Goal: Information Seeking & Learning: Find specific fact

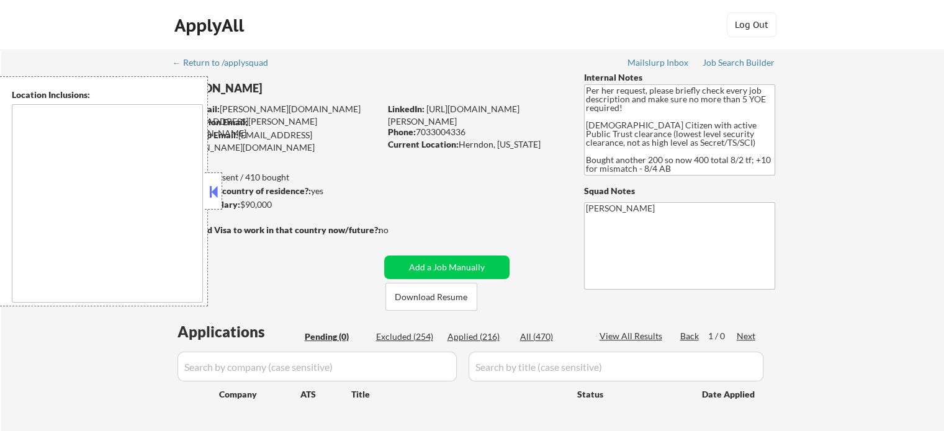
drag, startPoint x: 213, startPoint y: 195, endPoint x: 205, endPoint y: 205, distance: 13.3
click at [213, 195] on button at bounding box center [214, 191] width 14 height 19
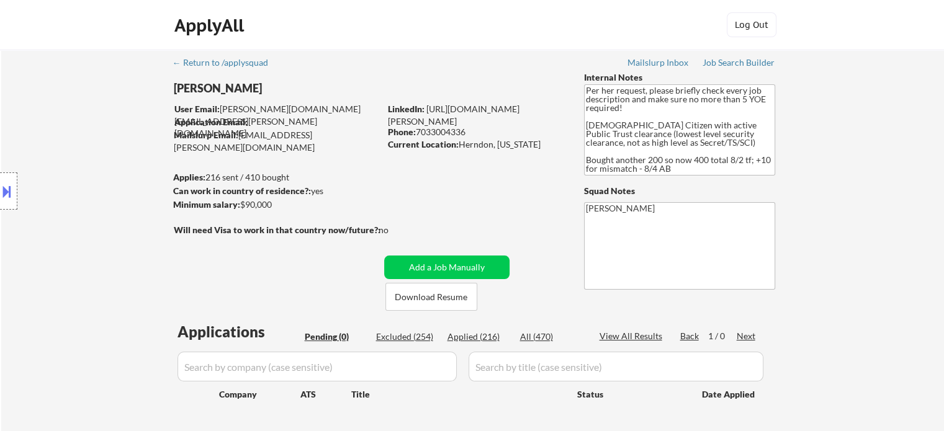
click at [118, 166] on div "Location Inclusions:" at bounding box center [111, 191] width 222 height 230
click at [742, 62] on div "Job Search Builder" at bounding box center [738, 62] width 73 height 9
click at [115, 169] on div "Location Inclusions:" at bounding box center [111, 191] width 222 height 230
click at [87, 190] on div "Location Inclusions:" at bounding box center [111, 191] width 222 height 230
click at [72, 275] on div "Location Inclusions:" at bounding box center [111, 191] width 222 height 230
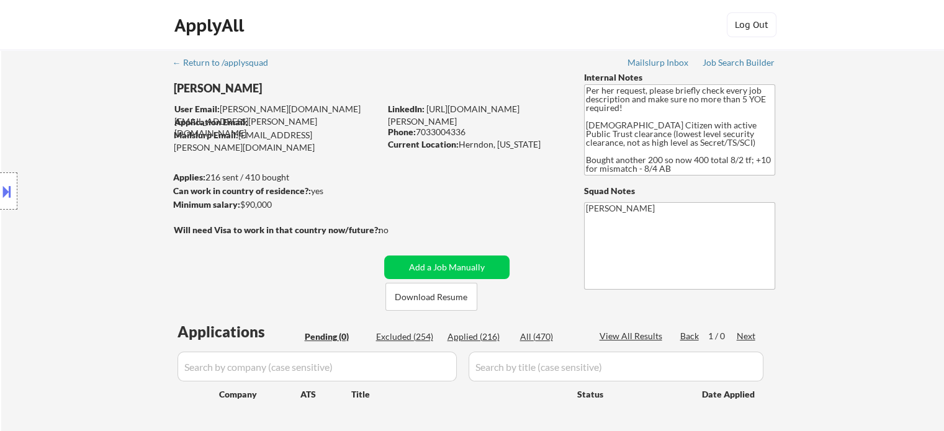
click at [66, 255] on div "Location Inclusions:" at bounding box center [111, 191] width 222 height 230
click at [17, 104] on div "Location Inclusions:" at bounding box center [111, 191] width 222 height 230
drag, startPoint x: 354, startPoint y: 135, endPoint x: 233, endPoint y: 138, distance: 121.0
click at [233, 138] on div "Mailslurp Email: [EMAIL_ADDRESS][PERSON_NAME][DOMAIN_NAME]" at bounding box center [277, 141] width 206 height 24
drag, startPoint x: 283, startPoint y: 190, endPoint x: 194, endPoint y: 183, distance: 89.6
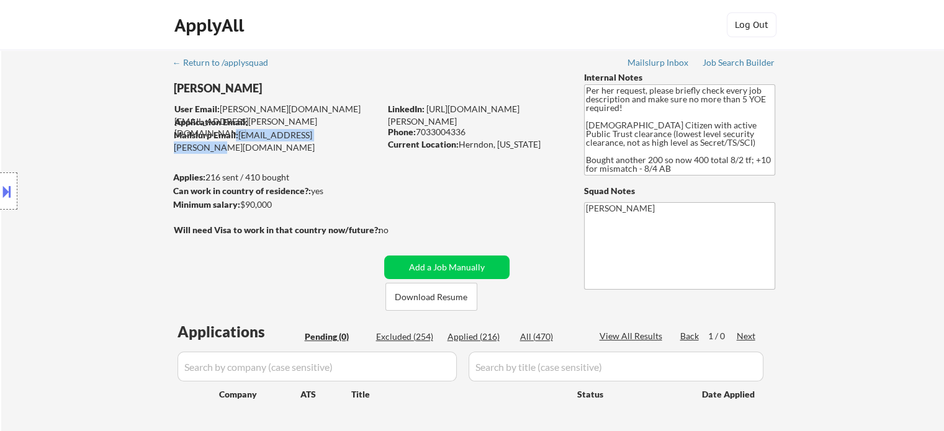
click at [195, 185] on body "← Return to /applysquad Mailslurp Inbox Job Search Builder [PERSON_NAME] User E…" at bounding box center [472, 215] width 944 height 431
click at [278, 205] on div "Minimum salary: $90,000" at bounding box center [276, 205] width 207 height 12
click at [395, 176] on div "← Return to /applysquad Mailslurp Inbox Job Search Builder [PERSON_NAME] User E…" at bounding box center [472, 252] width 619 height 404
drag, startPoint x: 529, startPoint y: 144, endPoint x: 463, endPoint y: 166, distance: 68.7
click at [469, 149] on div "Current Location: [GEOGRAPHIC_DATA], [US_STATE]" at bounding box center [476, 144] width 176 height 12
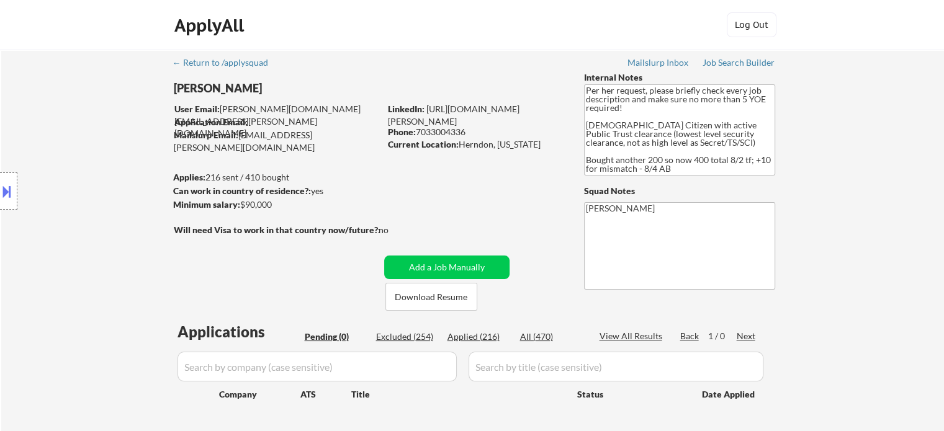
drag, startPoint x: 463, startPoint y: 175, endPoint x: 485, endPoint y: 182, distance: 22.2
click at [463, 176] on div "← Return to /applysquad Mailslurp Inbox Job Search Builder [PERSON_NAME] User E…" at bounding box center [472, 252] width 619 height 404
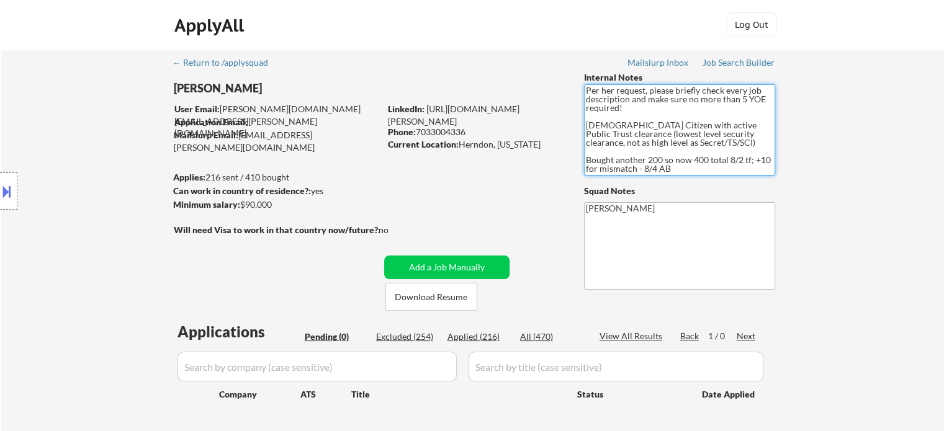
drag, startPoint x: 675, startPoint y: 166, endPoint x: 585, endPoint y: 83, distance: 122.1
click at [585, 83] on div "Internal Notes Per her request, please briefly check every job description and …" at bounding box center [679, 180] width 191 height 218
click at [628, 115] on textarea "Per her request, please briefly check every job description and make sure no mo…" at bounding box center [679, 129] width 191 height 91
drag, startPoint x: 623, startPoint y: 104, endPoint x: 573, endPoint y: 86, distance: 52.6
click at [573, 86] on div "← Return to /applysquad Mailslurp Inbox Job Search Builder [PERSON_NAME] User E…" at bounding box center [472, 252] width 619 height 404
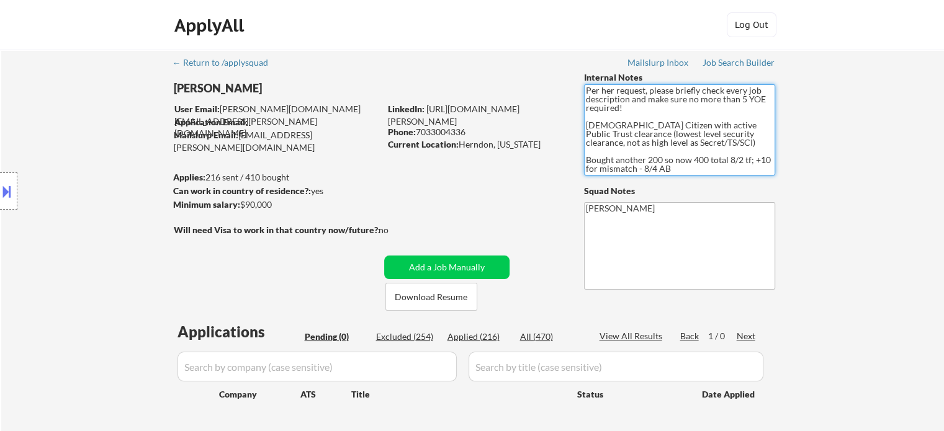
drag, startPoint x: 593, startPoint y: 102, endPoint x: 573, endPoint y: 79, distance: 30.3
click at [573, 79] on div "← Return to /applysquad Mailslurp Inbox Job Search Builder [PERSON_NAME] User E…" at bounding box center [472, 252] width 619 height 404
click at [637, 125] on textarea "Per her request, please briefly check every job description and make sure no mo…" at bounding box center [679, 129] width 191 height 91
drag, startPoint x: 655, startPoint y: 148, endPoint x: 582, endPoint y: 80, distance: 99.2
click at [582, 80] on div "← Return to /applysquad Mailslurp Inbox Job Search Builder [PERSON_NAME] User E…" at bounding box center [472, 252] width 619 height 404
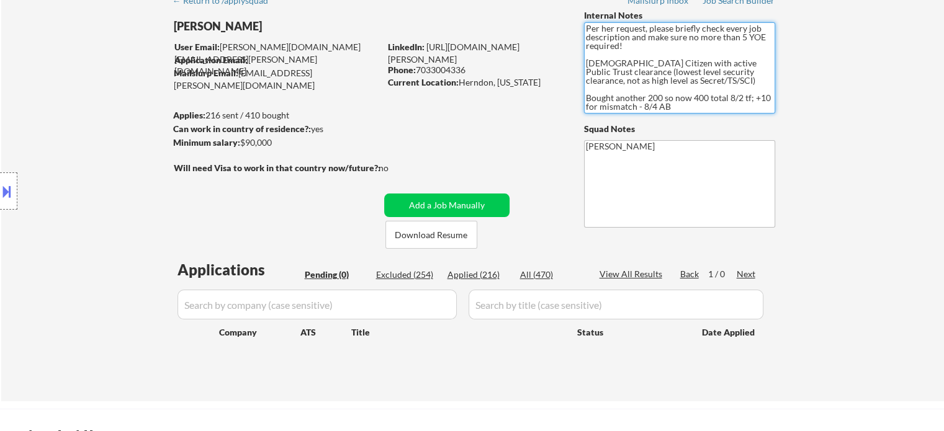
click at [684, 94] on textarea "Per her request, please briefly check every job description and make sure no mo…" at bounding box center [679, 67] width 191 height 91
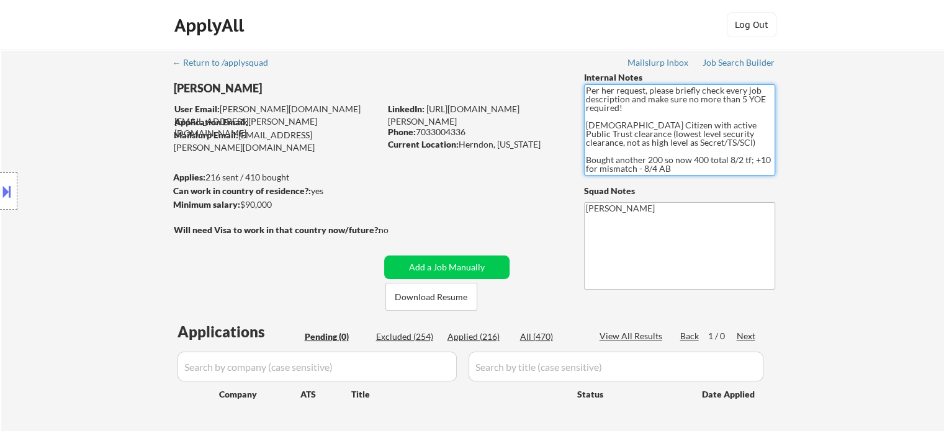
click at [634, 135] on textarea "Per her request, please briefly check every job description and make sure no mo…" at bounding box center [679, 129] width 191 height 91
click at [826, 149] on div "← Return to /applysquad Mailslurp Inbox Job Search Builder [PERSON_NAME] User E…" at bounding box center [472, 257] width 942 height 414
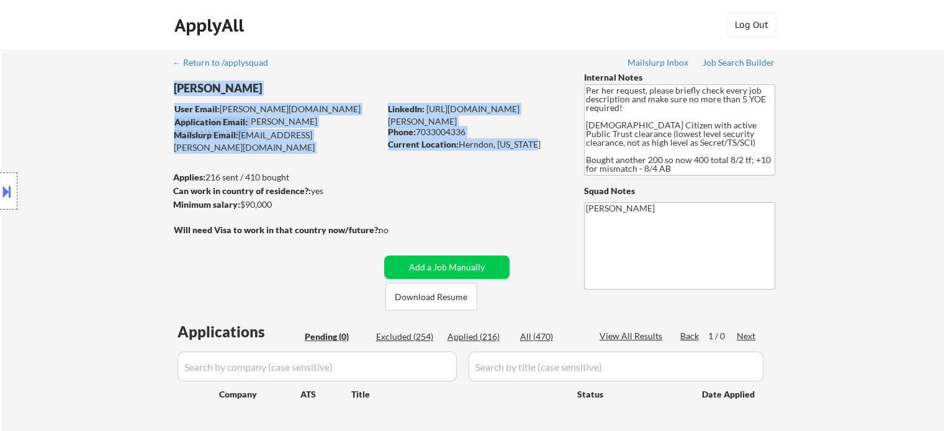
drag, startPoint x: 531, startPoint y: 146, endPoint x: 439, endPoint y: 161, distance: 93.1
click at [439, 161] on div "← Return to /applysquad Mailslurp Inbox Job Search Builder [PERSON_NAME] User E…" at bounding box center [472, 252] width 619 height 404
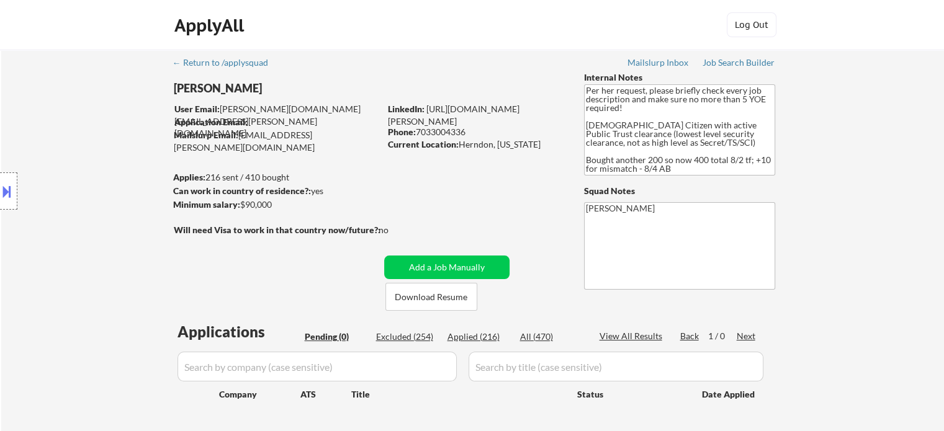
click at [444, 185] on div "← Return to /applysquad Mailslurp Inbox Job Search Builder [PERSON_NAME] User E…" at bounding box center [472, 252] width 619 height 404
click at [424, 187] on div "← Return to /applysquad Mailslurp Inbox Job Search Builder [PERSON_NAME] User E…" at bounding box center [472, 252] width 619 height 404
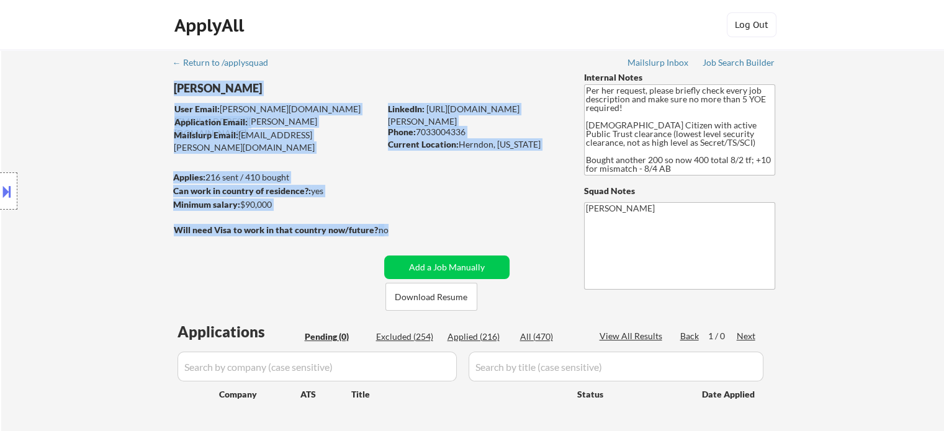
drag, startPoint x: 392, startPoint y: 228, endPoint x: 308, endPoint y: 238, distance: 85.0
click at [308, 238] on div "← Return to /applysquad Mailslurp Inbox Job Search Builder [PERSON_NAME] User E…" at bounding box center [472, 252] width 619 height 404
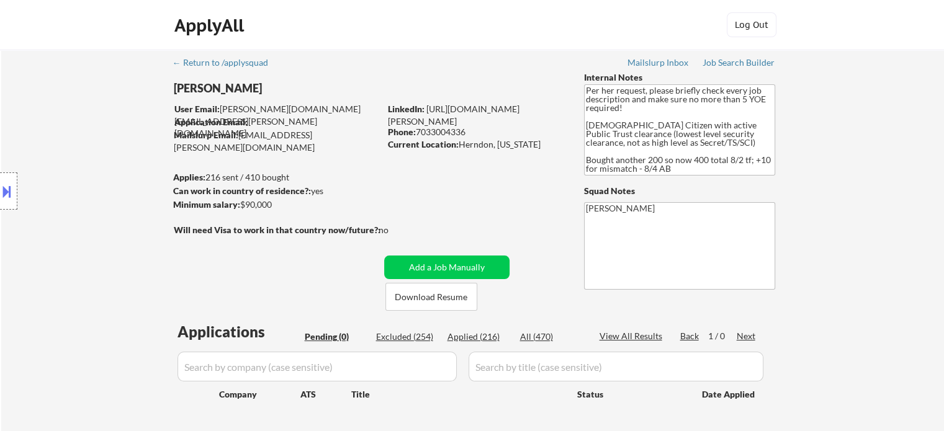
click at [294, 251] on div "← Return to /applysquad Mailslurp Inbox Job Search Builder [PERSON_NAME] User E…" at bounding box center [472, 252] width 619 height 404
click at [294, 248] on div "← Return to /applysquad Mailslurp Inbox Job Search Builder [PERSON_NAME] User E…" at bounding box center [472, 252] width 619 height 404
drag, startPoint x: 356, startPoint y: 135, endPoint x: 238, endPoint y: 135, distance: 117.9
click at [238, 135] on div "Mailslurp Email: [EMAIL_ADDRESS][PERSON_NAME][DOMAIN_NAME]" at bounding box center [277, 141] width 206 height 24
click at [266, 168] on div "← Return to /applysquad Mailslurp Inbox Job Search Builder [PERSON_NAME] User E…" at bounding box center [472, 252] width 619 height 404
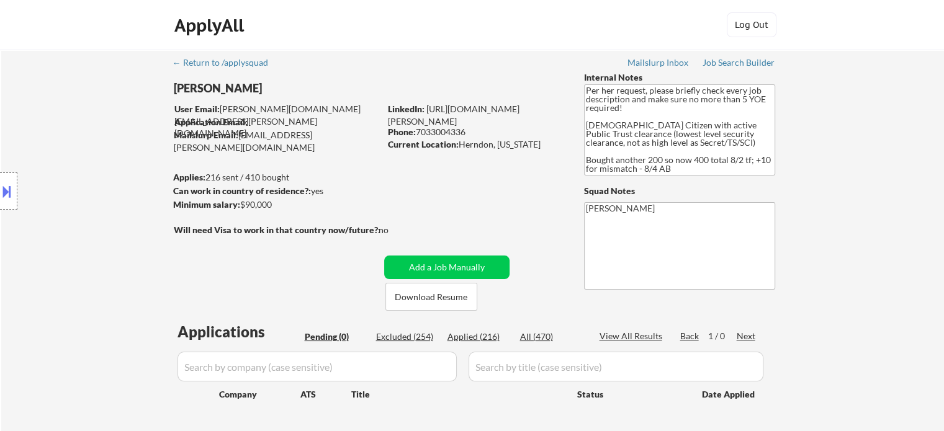
click at [521, 133] on div "Phone: [PHONE_NUMBER]" at bounding box center [476, 132] width 176 height 12
drag, startPoint x: 506, startPoint y: 147, endPoint x: 458, endPoint y: 151, distance: 48.0
click at [458, 151] on div "← Return to /applysquad Mailslurp Inbox Job Search Builder [PERSON_NAME] User E…" at bounding box center [472, 252] width 619 height 404
click at [459, 173] on div "← Return to /applysquad Mailslurp Inbox Job Search Builder [PERSON_NAME] User E…" at bounding box center [472, 252] width 619 height 404
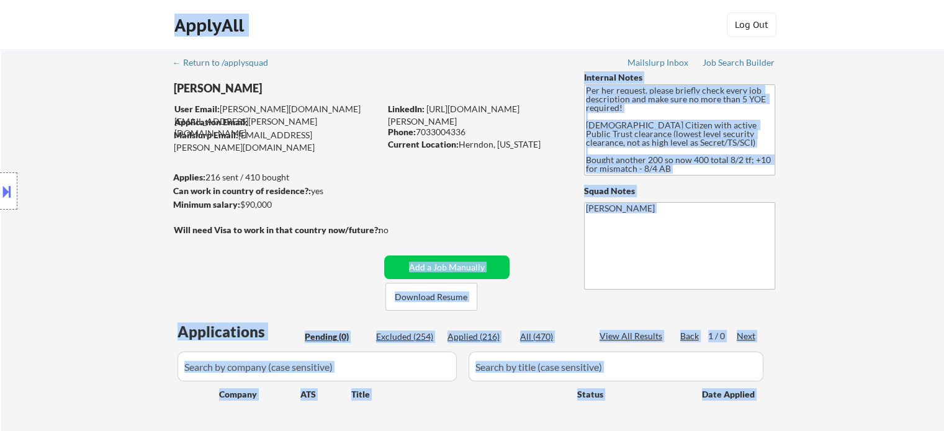
drag, startPoint x: 388, startPoint y: 232, endPoint x: 220, endPoint y: 237, distance: 167.6
click at [221, 237] on body "← Return to /applysquad Mailslurp Inbox Job Search Builder [PERSON_NAME] User E…" at bounding box center [472, 215] width 944 height 431
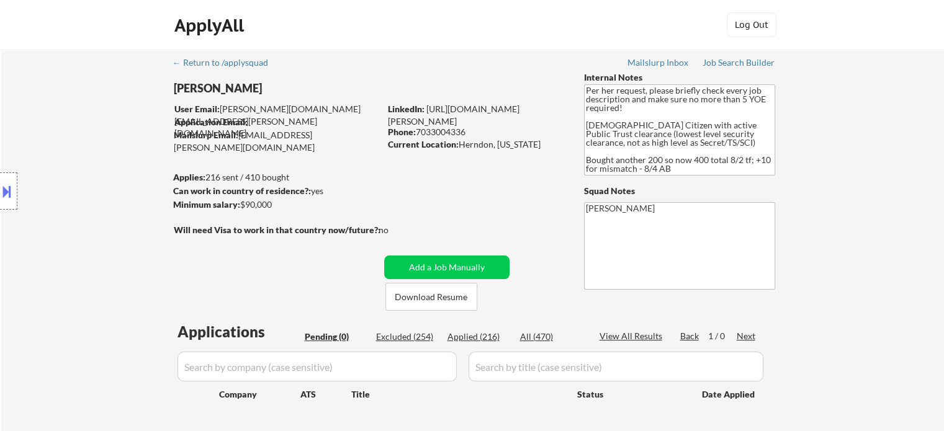
click at [223, 247] on div "← Return to /applysquad Mailslurp Inbox Job Search Builder [PERSON_NAME] User E…" at bounding box center [472, 252] width 619 height 404
drag, startPoint x: 279, startPoint y: 230, endPoint x: 338, endPoint y: 228, distance: 59.0
click at [338, 228] on strong "Will need Visa to work in that country now/future?:" at bounding box center [277, 230] width 207 height 11
click at [344, 243] on div "← Return to /applysquad Mailslurp Inbox Job Search Builder [PERSON_NAME] User E…" at bounding box center [472, 252] width 619 height 404
drag, startPoint x: 390, startPoint y: 232, endPoint x: 347, endPoint y: 242, distance: 43.9
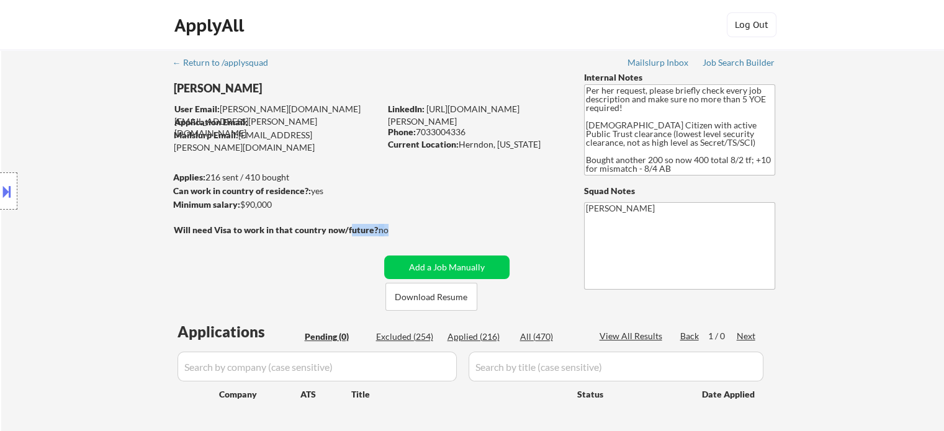
click at [347, 230] on div "Will need Visa to work in that country now/future?: no" at bounding box center [294, 230] width 240 height 13
drag, startPoint x: 346, startPoint y: 253, endPoint x: 328, endPoint y: 307, distance: 57.5
click at [346, 252] on div "← Return to /applysquad Mailslurp Inbox Job Search Builder [PERSON_NAME] User E…" at bounding box center [472, 252] width 619 height 404
click at [411, 231] on div "no" at bounding box center [395, 230] width 35 height 12
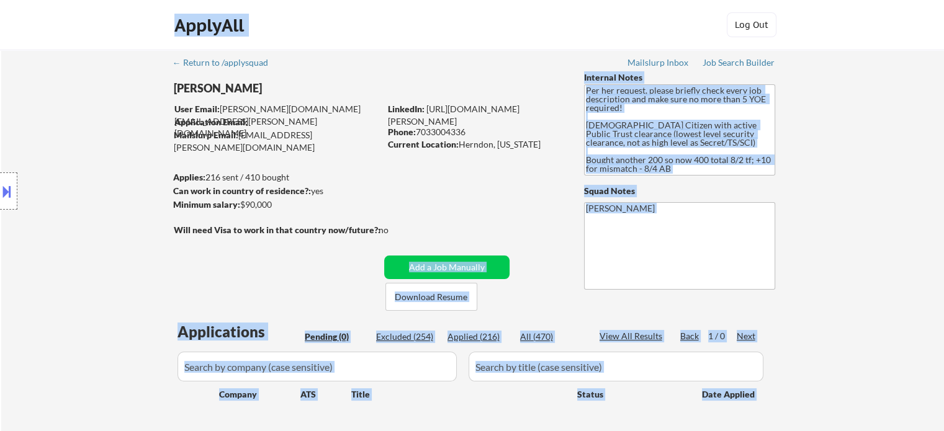
drag, startPoint x: 389, startPoint y: 228, endPoint x: 218, endPoint y: 217, distance: 171.0
click at [218, 217] on body "← Return to /applysquad Mailslurp Inbox Job Search Builder [PERSON_NAME] User E…" at bounding box center [472, 215] width 944 height 431
click at [221, 255] on div "Location Inclusions:" at bounding box center [111, 191] width 222 height 230
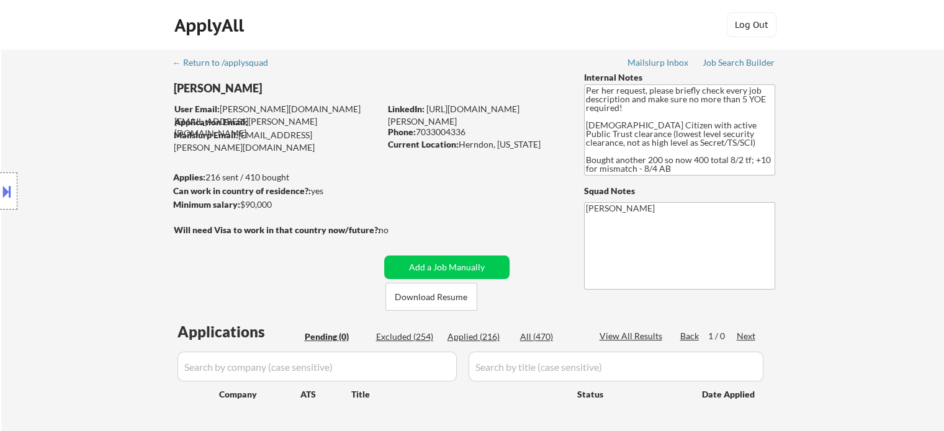
click at [397, 177] on div "← Return to /applysquad Mailslurp Inbox Job Search Builder [PERSON_NAME] User E…" at bounding box center [472, 252] width 619 height 404
